Goal: Navigation & Orientation: Go to known website

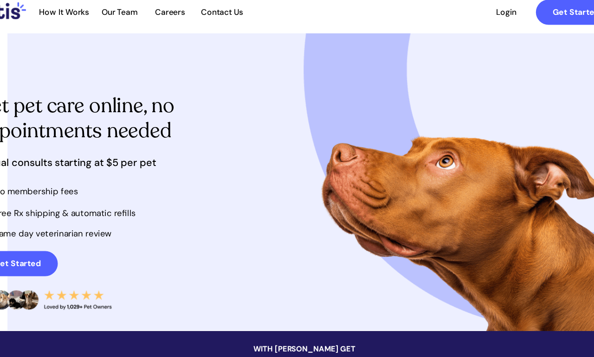
scroll to position [5, 0]
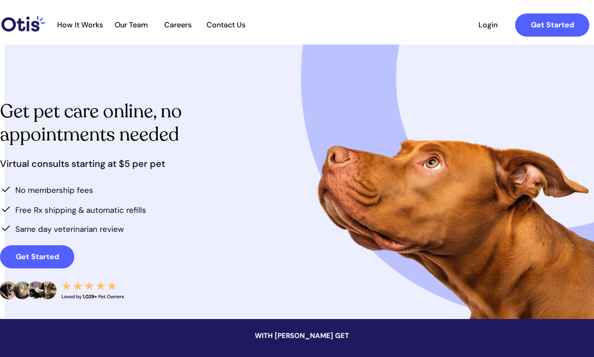
click at [488, 23] on span "Login" at bounding box center [487, 24] width 43 height 9
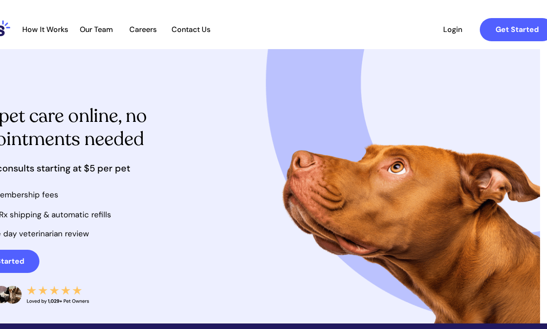
scroll to position [0, 0]
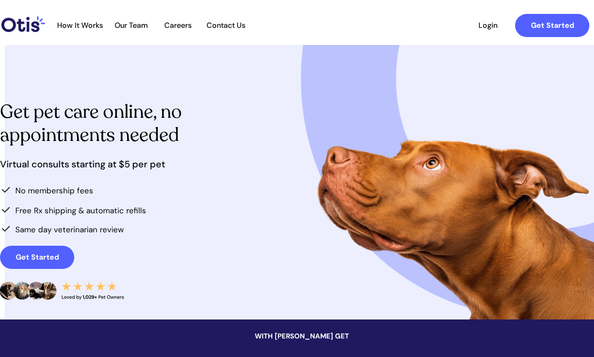
scroll to position [4, 0]
click at [486, 26] on span "Login" at bounding box center [487, 25] width 43 height 9
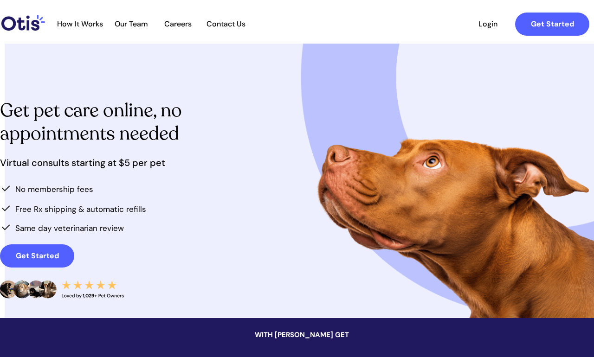
scroll to position [4, 0]
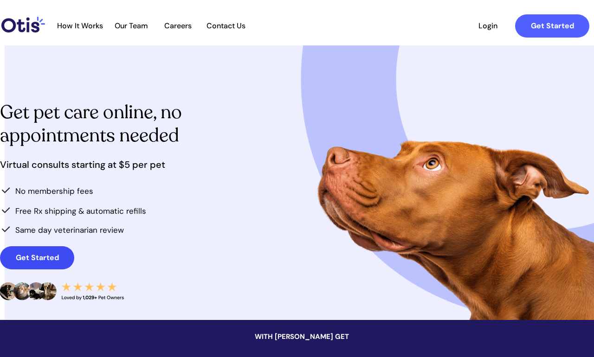
click at [53, 255] on strong "Get Started" at bounding box center [37, 258] width 43 height 10
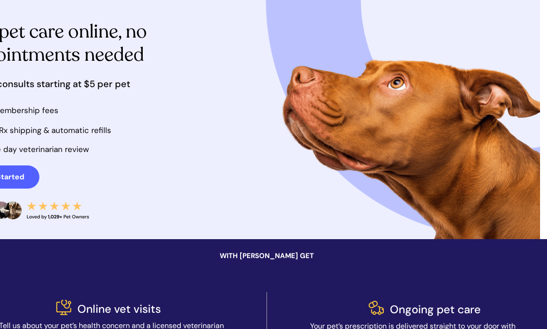
scroll to position [0, 34]
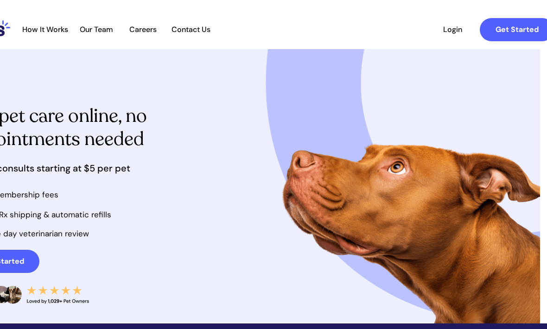
click at [455, 32] on span "Login" at bounding box center [453, 29] width 43 height 9
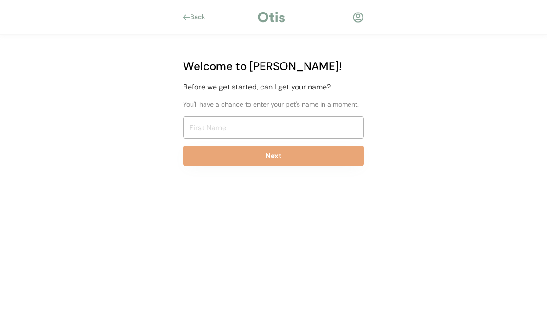
click at [200, 20] on div "Back" at bounding box center [200, 17] width 21 height 9
